Goal: Transaction & Acquisition: Purchase product/service

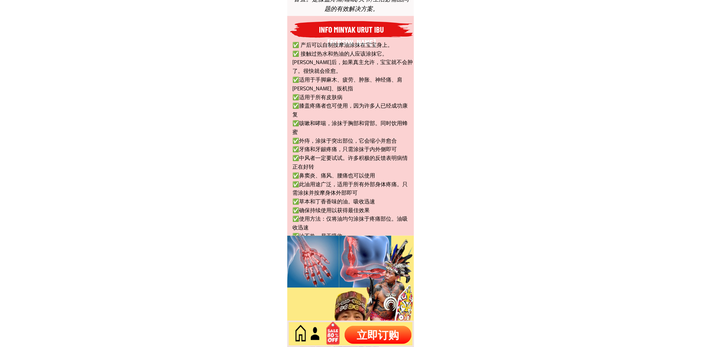
click at [379, 337] on p "立即订购" at bounding box center [378, 334] width 67 height 18
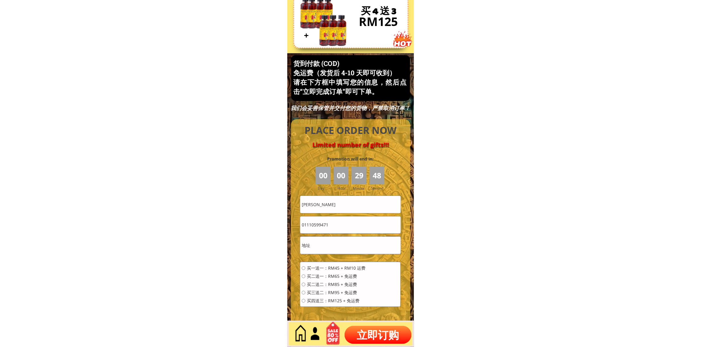
scroll to position [2581, 0]
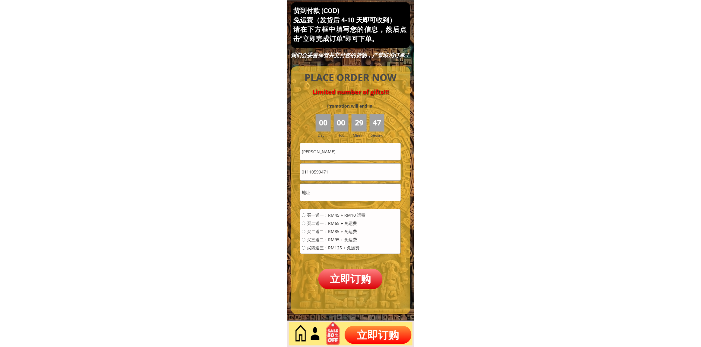
click at [356, 154] on input "[PERSON_NAME]" at bounding box center [350, 151] width 100 height 17
paste input "[PERSON_NAME]"
type input "[PERSON_NAME]"
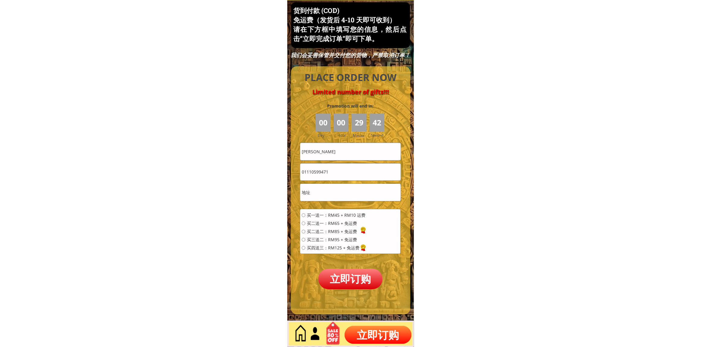
click at [350, 168] on input "01110599471" at bounding box center [350, 171] width 100 height 17
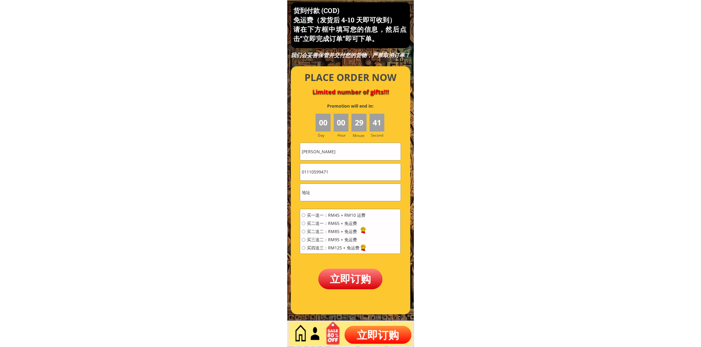
paste input "82715883"
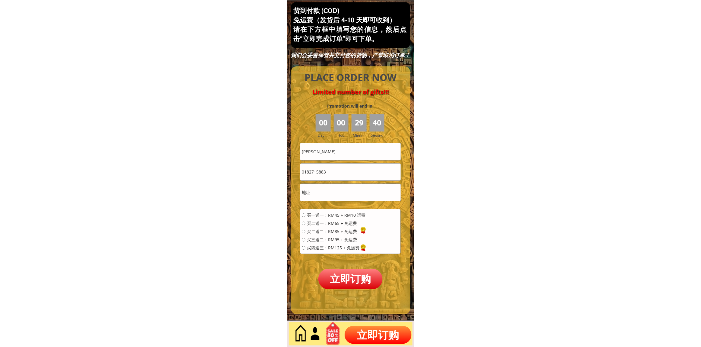
type input "0182715883"
click at [333, 198] on input "text" at bounding box center [350, 192] width 100 height 17
click at [334, 198] on input "text" at bounding box center [350, 192] width 100 height 17
paste input "1406 off [GEOGRAPHIC_DATA]"
type input "1406 off [GEOGRAPHIC_DATA]"
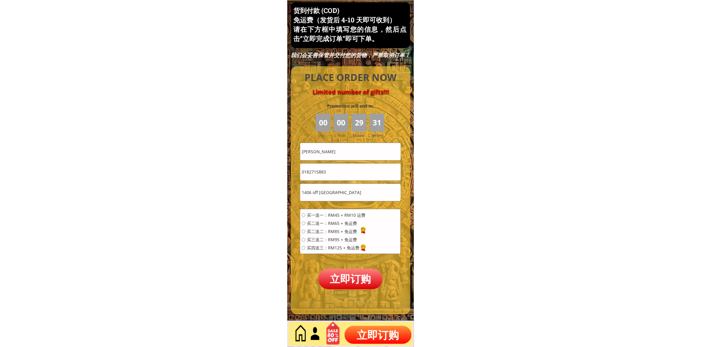
click at [328, 223] on span "买二送一：RM65 + 免运费" at bounding box center [336, 223] width 59 height 4
radio input "true"
click at [329, 211] on div "买一送一：RM45 + RM10 运费 买二送一：RM65 + 免运费 买二送二：RM85 + 免运费 买三送二：RM95 + 免运费 买四送三：RM125 …" at bounding box center [350, 233] width 100 height 49
click at [327, 214] on span "买一送一：RM45 + RM10 运费" at bounding box center [336, 215] width 59 height 4
radio input "true"
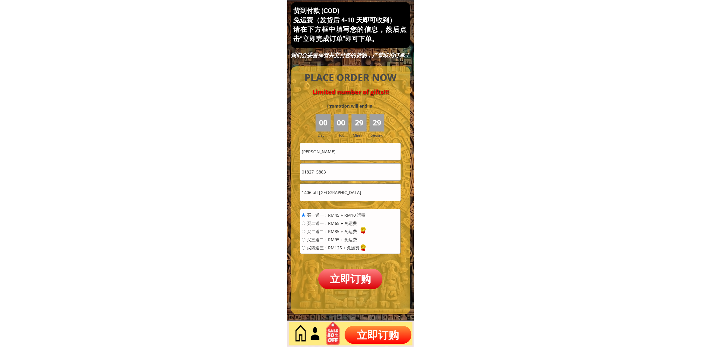
click at [349, 271] on p "立即订购" at bounding box center [350, 278] width 65 height 20
